Goal: Information Seeking & Learning: Learn about a topic

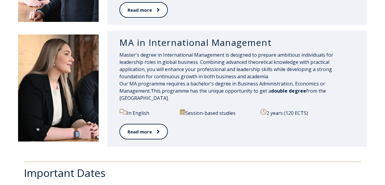
scroll to position [612, 0]
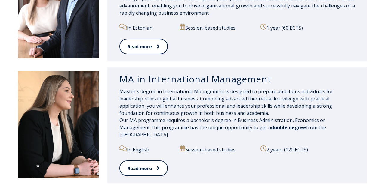
click at [230, 80] on h3 "MA in International Management" at bounding box center [236, 79] width 235 height 11
click at [135, 150] on p "In English" at bounding box center [146, 150] width 54 height 8
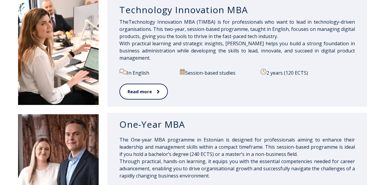
scroll to position [381, 0]
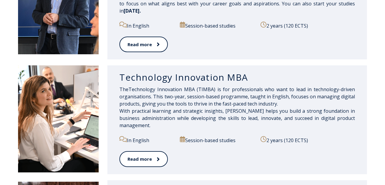
click at [151, 83] on h3 "Technology Innovation MBA" at bounding box center [236, 77] width 235 height 11
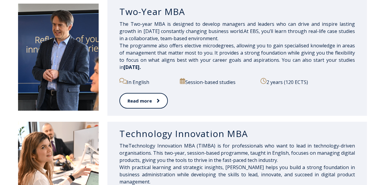
scroll to position [324, 0]
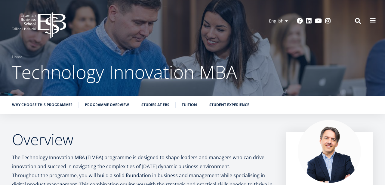
click at [377, 18] on button at bounding box center [373, 20] width 12 height 12
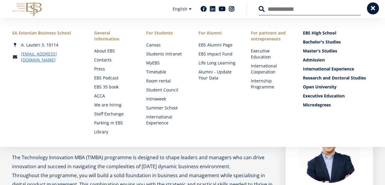
click at [371, 11] on span at bounding box center [373, 8] width 6 height 6
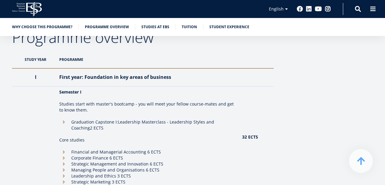
scroll to position [542, 0]
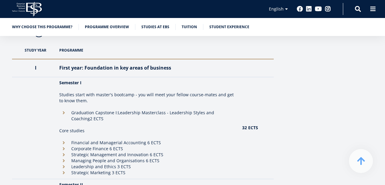
click at [77, 112] on li "Graduation Capstone I: Leadership Masterclass - Leadership Styles and Coaching …" at bounding box center [147, 116] width 177 height 12
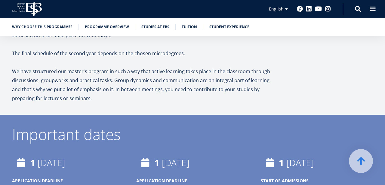
scroll to position [1152, 0]
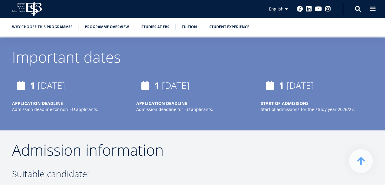
click at [291, 85] on time "February, 2026" at bounding box center [300, 85] width 28 height 12
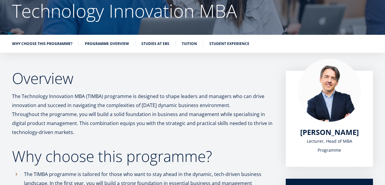
scroll to position [61, 0]
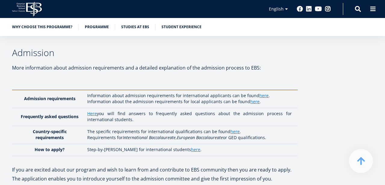
scroll to position [1670, 0]
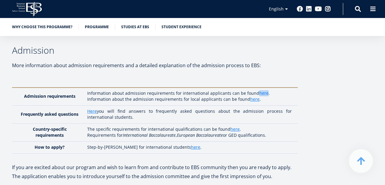
click at [261, 90] on link "here" at bounding box center [263, 93] width 9 height 6
